Goal: Information Seeking & Learning: Find specific fact

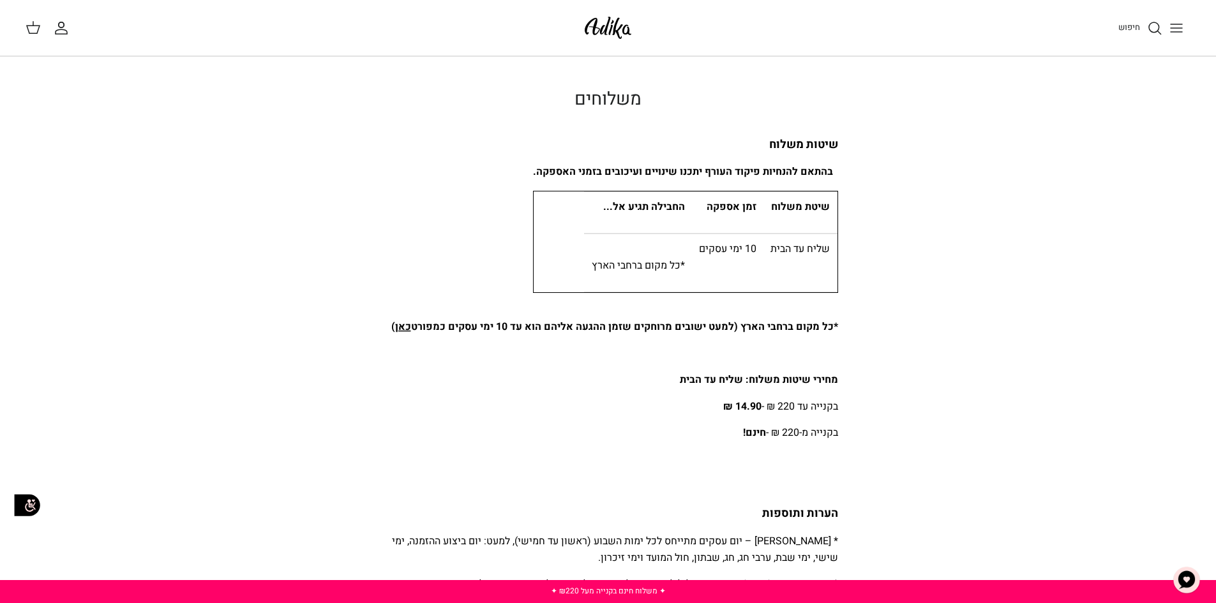
click at [603, 231] on td "החבילה תגיע אל..." at bounding box center [637, 213] width 107 height 42
click at [631, 264] on p "*כל מקום ברחבי הארץ" at bounding box center [638, 257] width 93 height 33
click at [1179, 32] on line "Toggle menu" at bounding box center [1176, 32] width 11 height 0
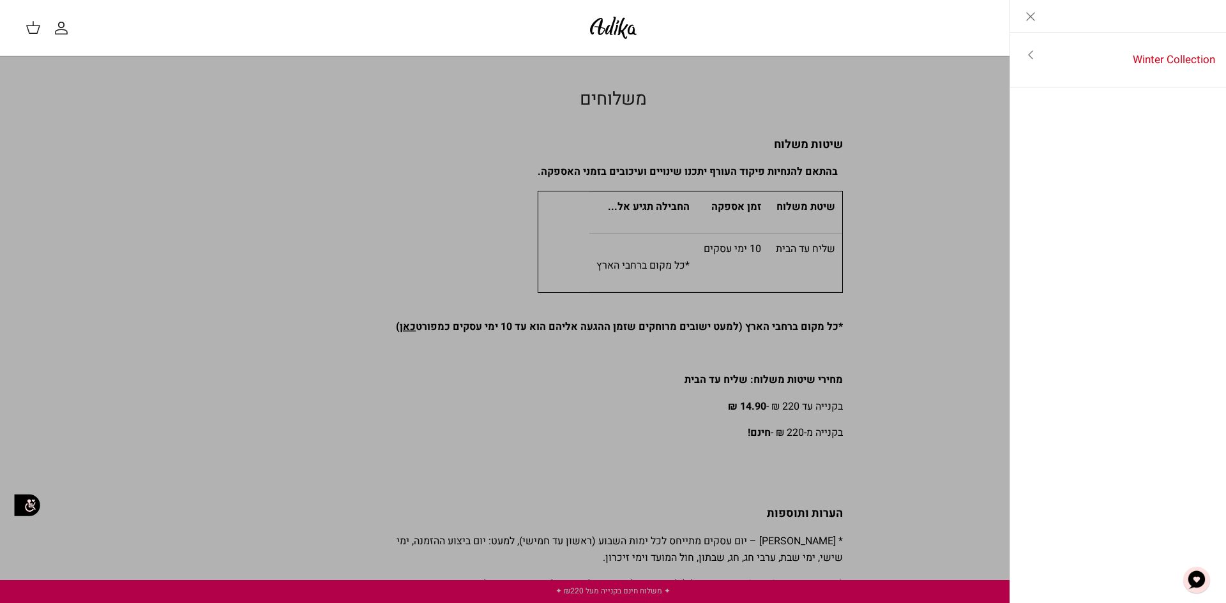
click at [977, 249] on link "Toggle menu" at bounding box center [613, 301] width 1226 height 603
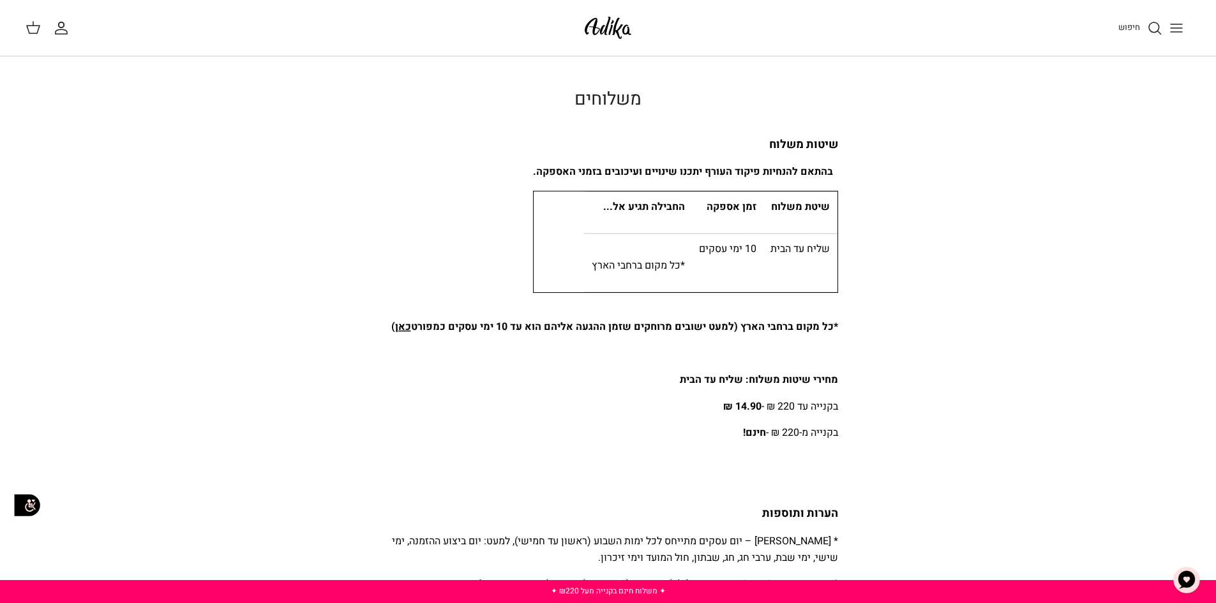
click at [1133, 28] on span "חיפוש" at bounding box center [1130, 27] width 22 height 12
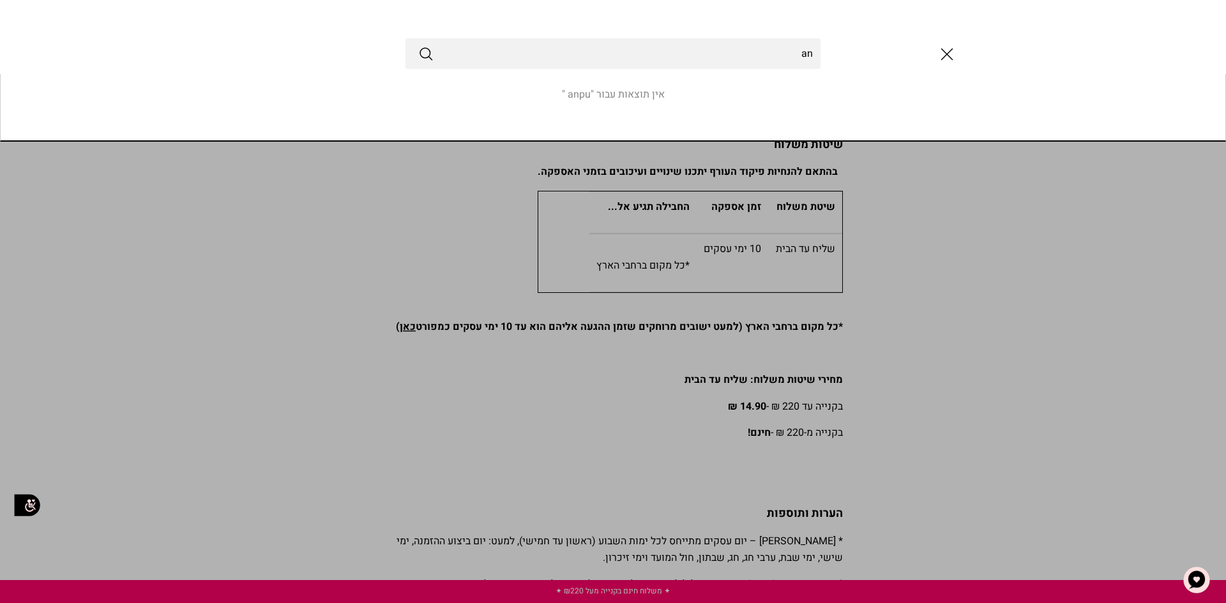
type input "a"
type input "שמפו"
click at [418, 45] on button "Submit" at bounding box center [425, 53] width 15 height 17
